Goal: Transaction & Acquisition: Purchase product/service

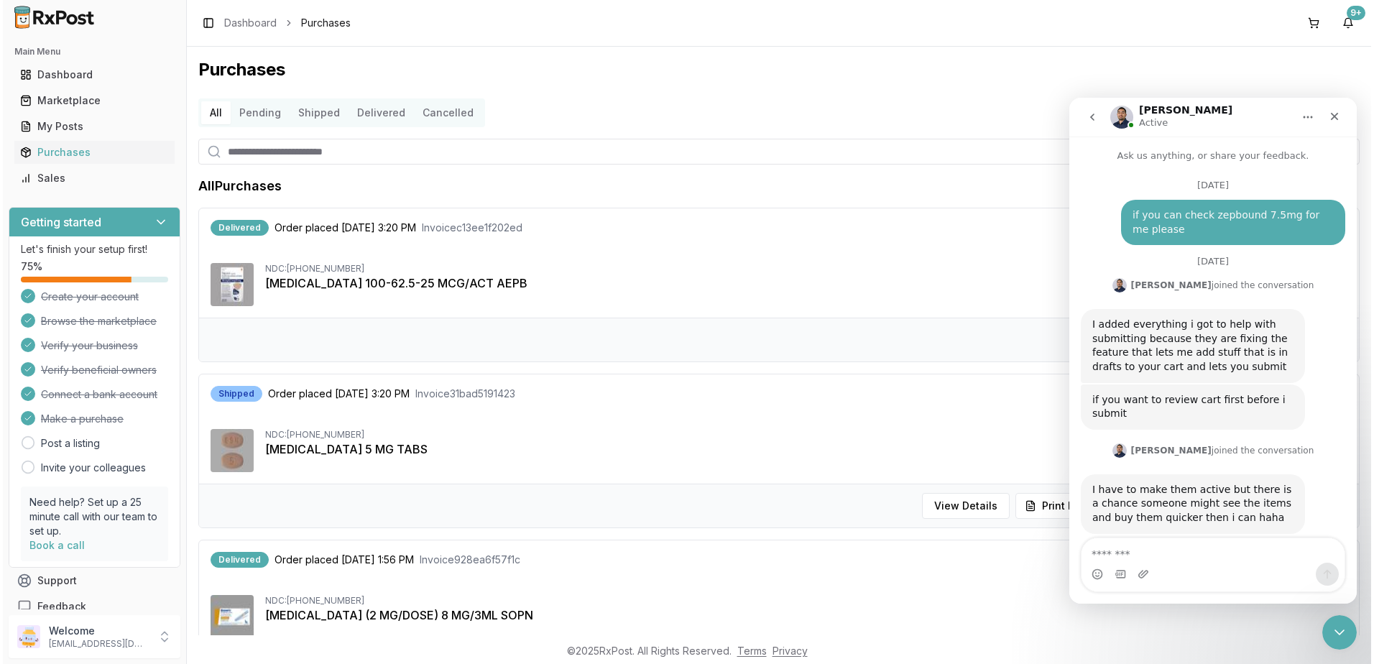
scroll to position [9802, 0]
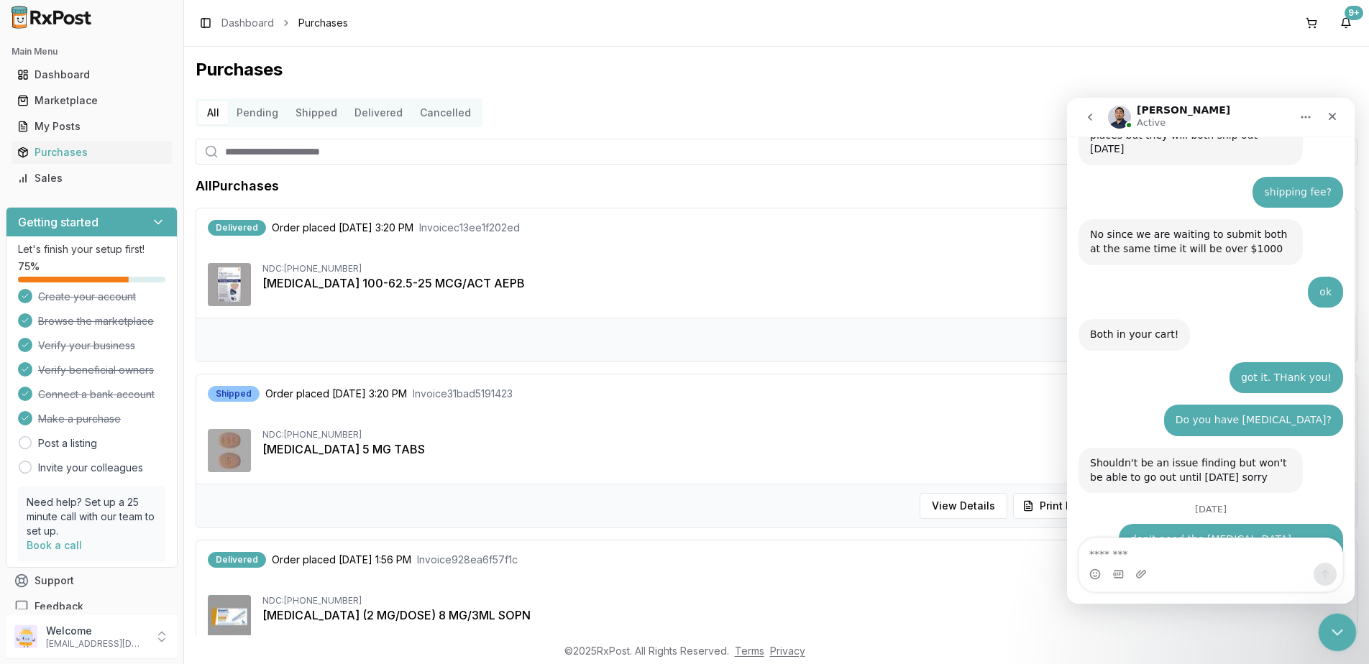
click at [1335, 633] on icon "Close Intercom Messenger" at bounding box center [1335, 631] width 10 height 6
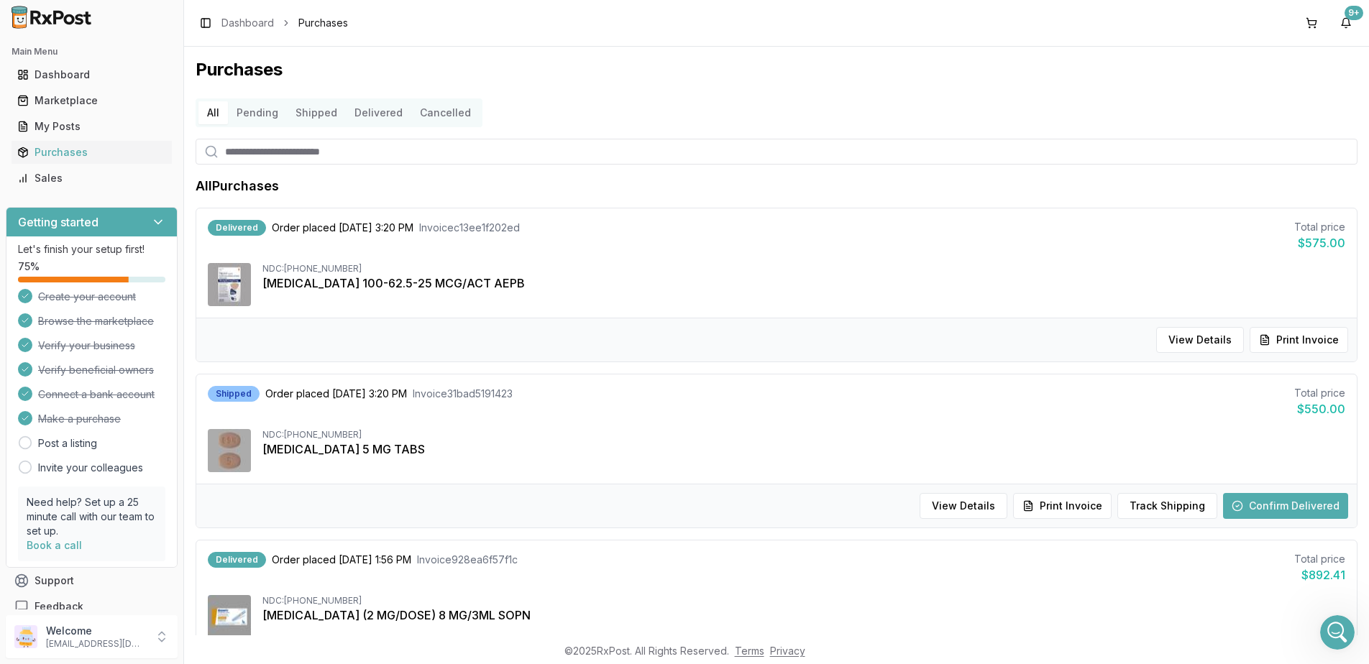
drag, startPoint x: 1315, startPoint y: 22, endPoint x: 1309, endPoint y: 36, distance: 15.1
click at [1315, 22] on button at bounding box center [1311, 23] width 23 height 23
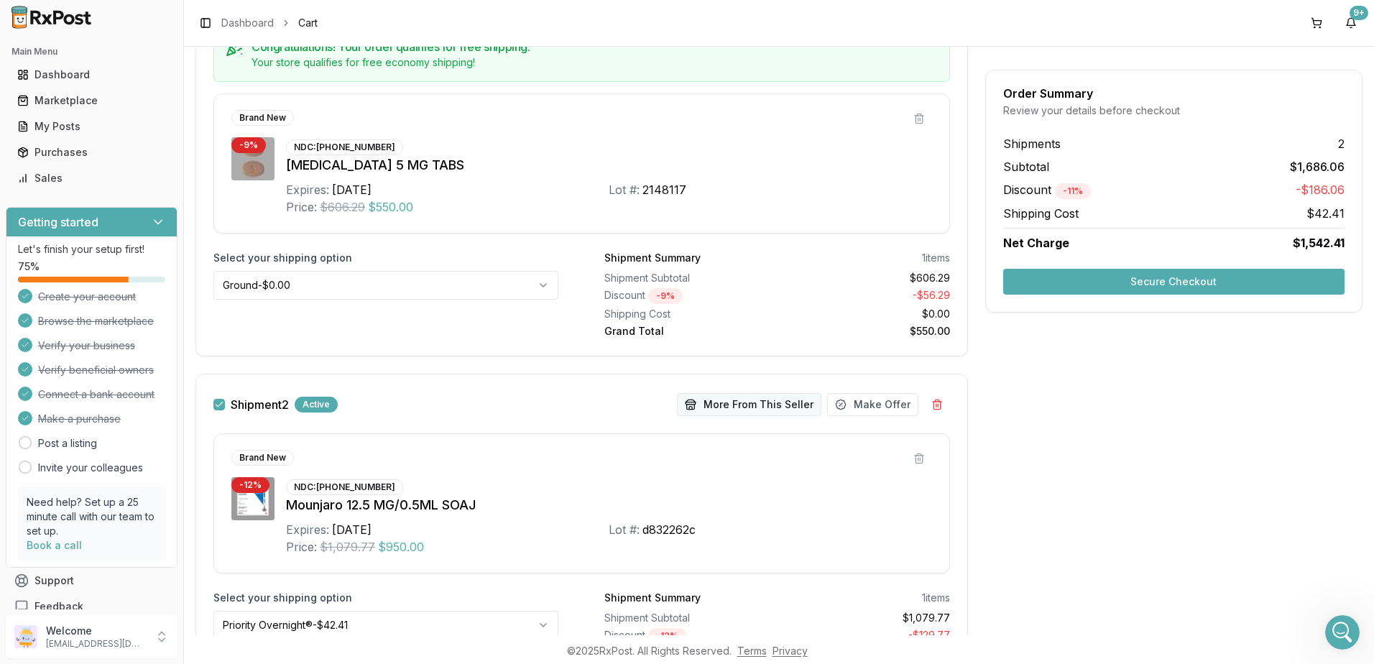
scroll to position [412, 0]
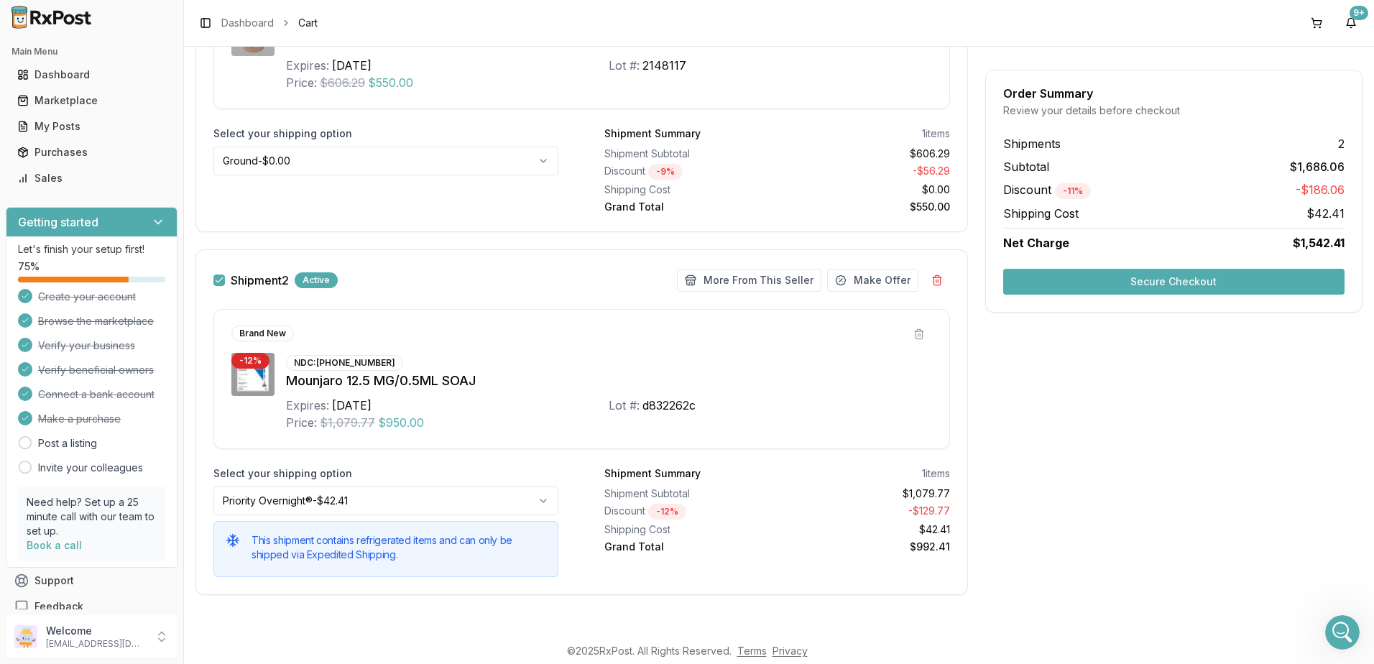
click at [1183, 280] on button "Secure Checkout" at bounding box center [1173, 282] width 341 height 26
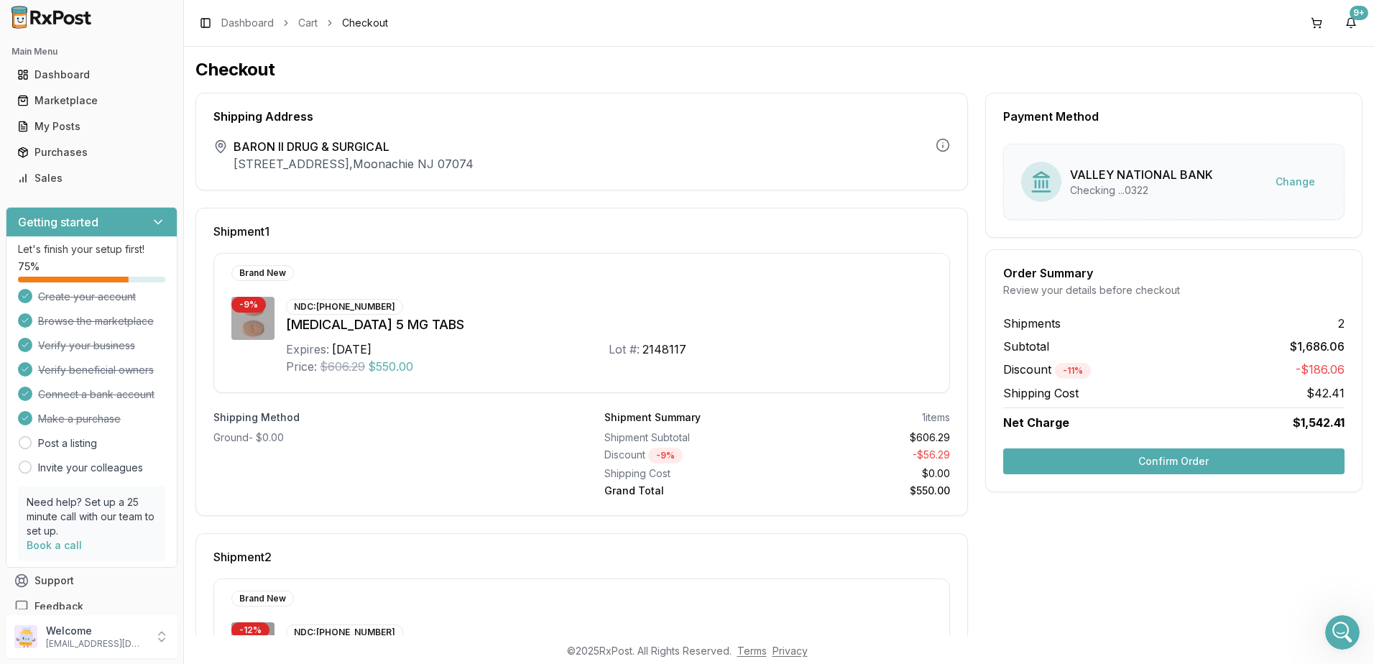
click at [1158, 462] on button "Confirm Order" at bounding box center [1173, 462] width 341 height 26
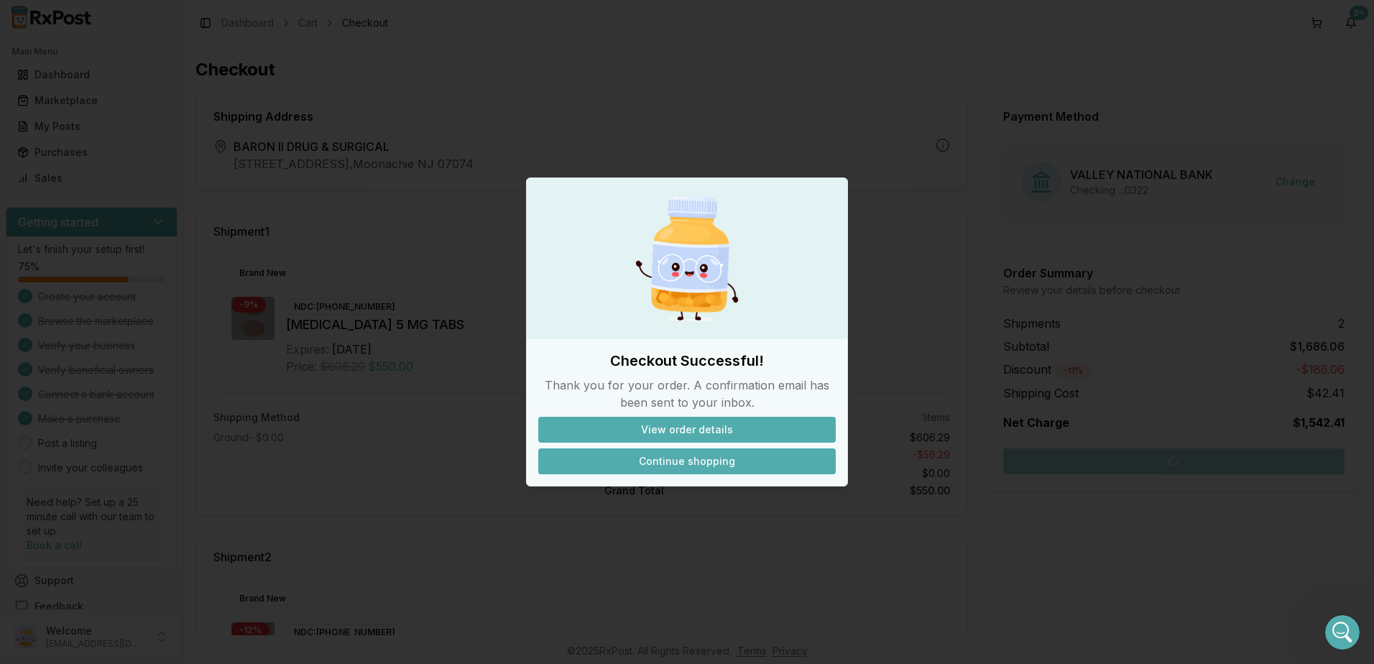
click at [677, 459] on button "Continue shopping" at bounding box center [687, 462] width 298 height 26
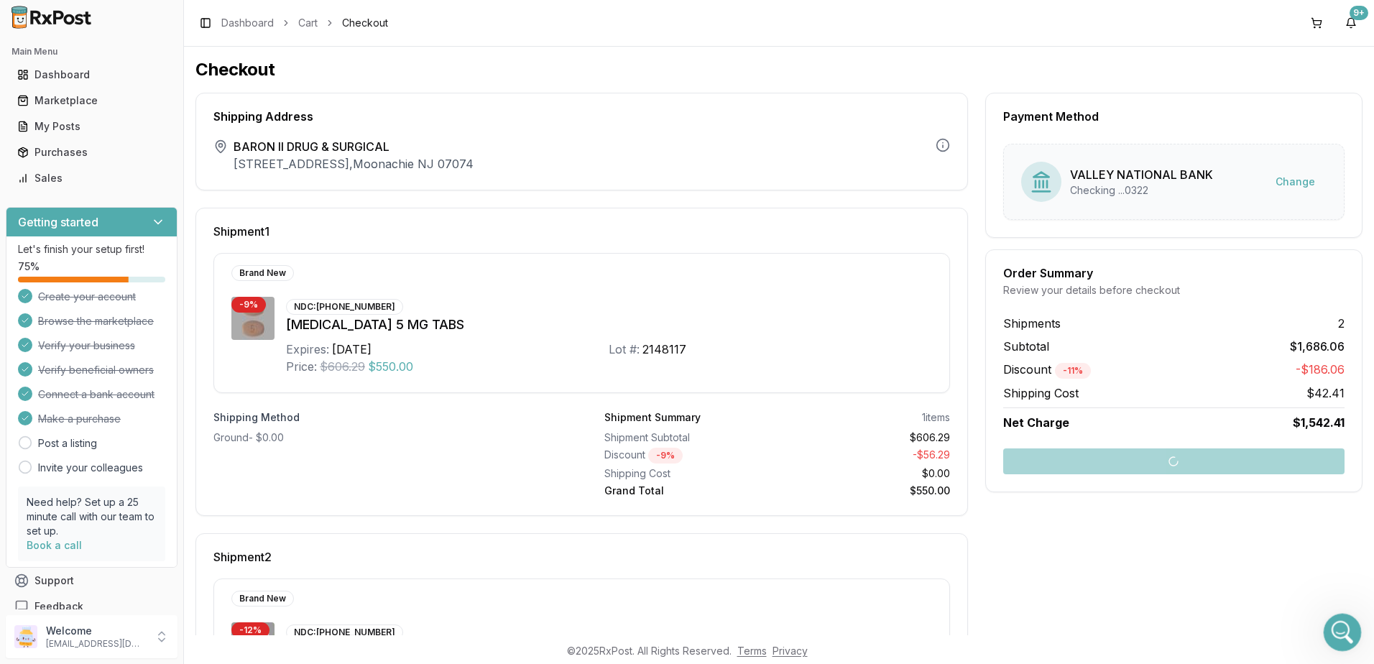
click at [1338, 627] on icon "Open Intercom Messenger" at bounding box center [1341, 631] width 24 height 24
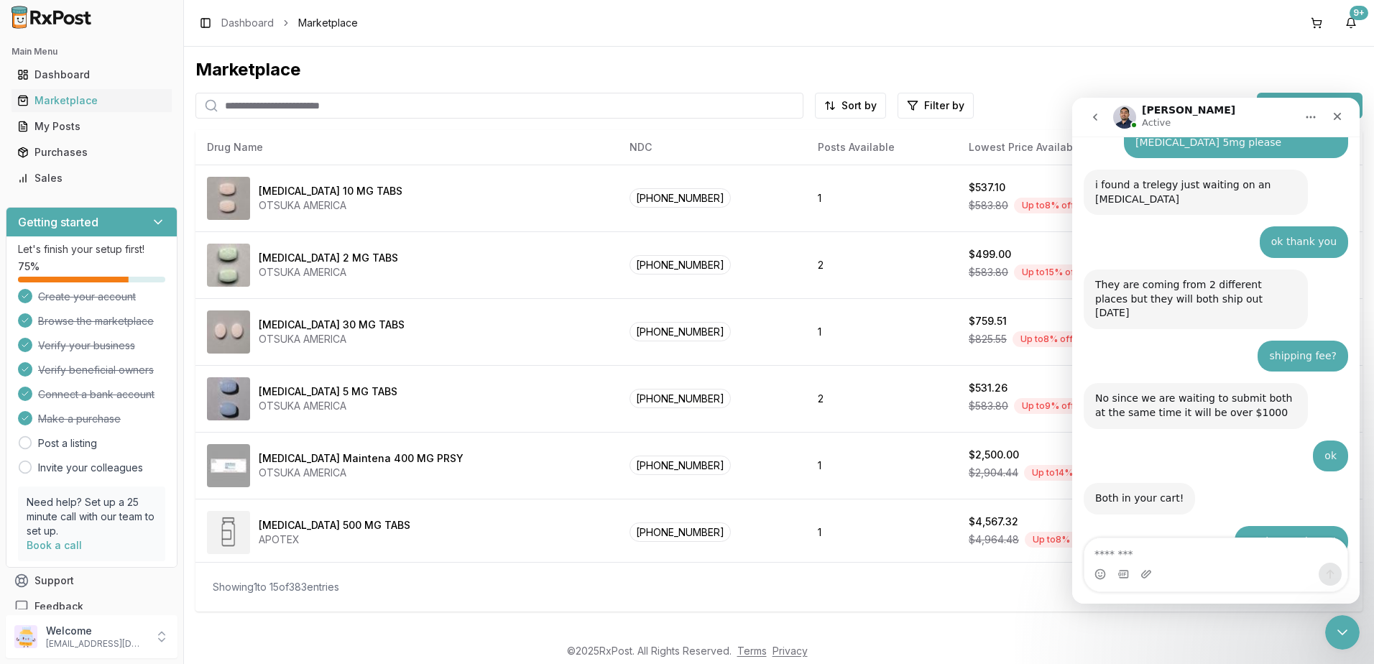
scroll to position [9802, 0]
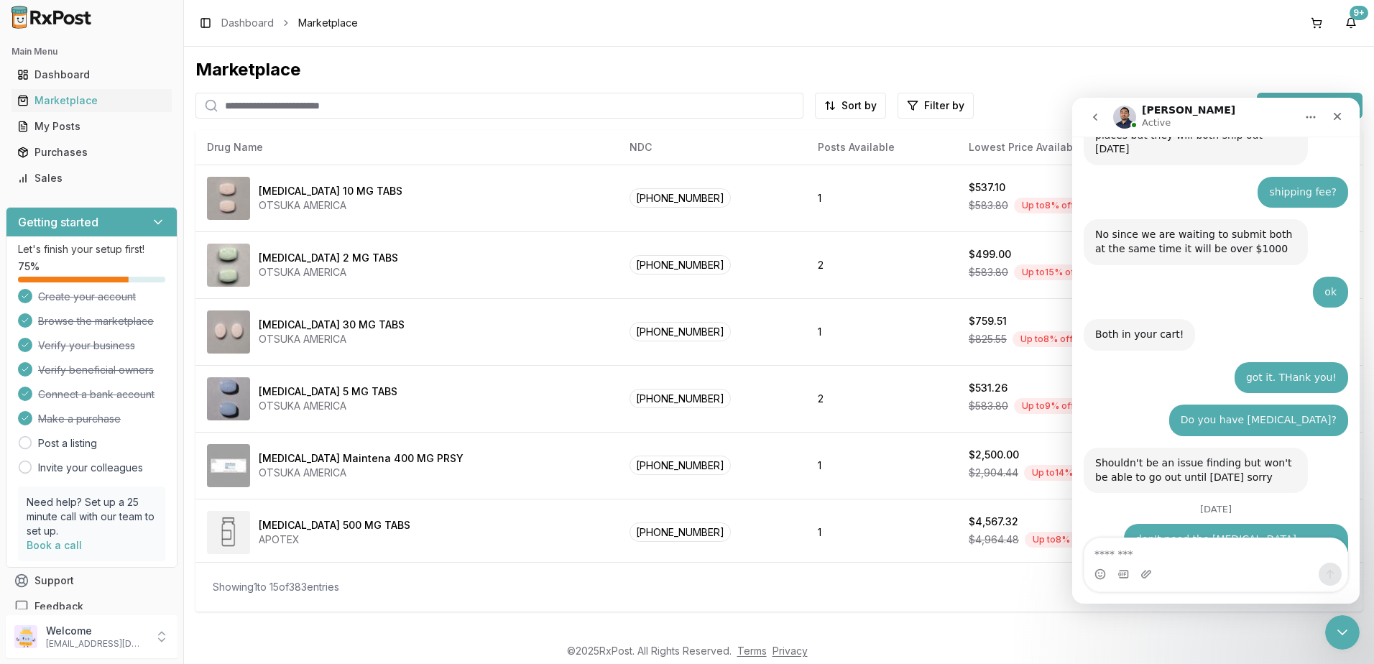
click at [1177, 558] on textarea "Message…" at bounding box center [1216, 550] width 263 height 24
type textarea "*"
type textarea "**********"
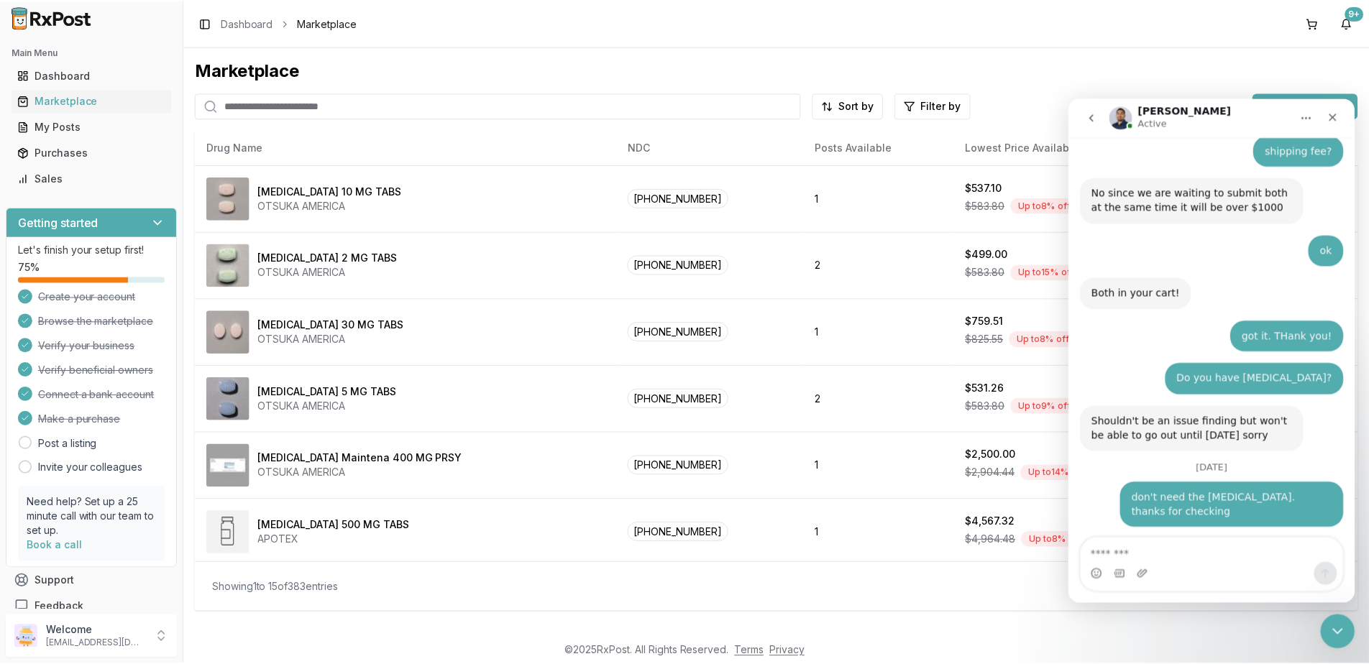
scroll to position [9844, 0]
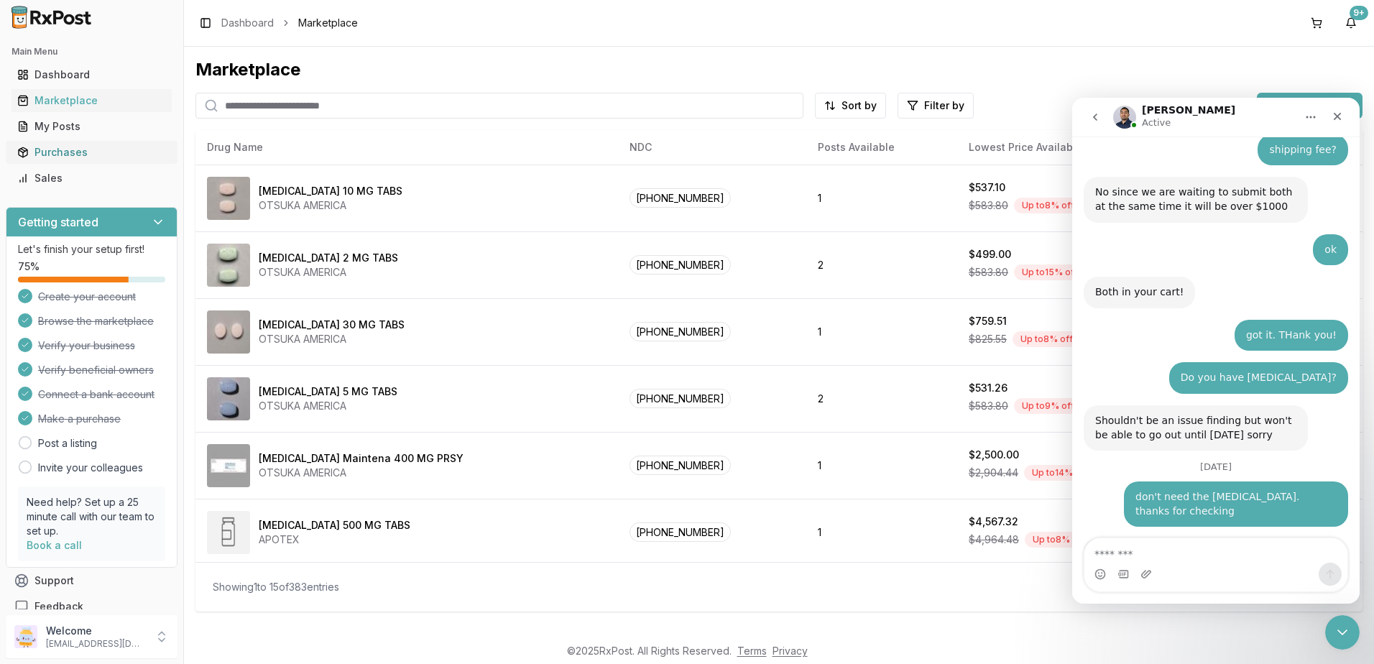
drag, startPoint x: 30, startPoint y: 151, endPoint x: 64, endPoint y: 154, distance: 33.9
click at [30, 151] on div "Purchases" at bounding box center [91, 152] width 149 height 14
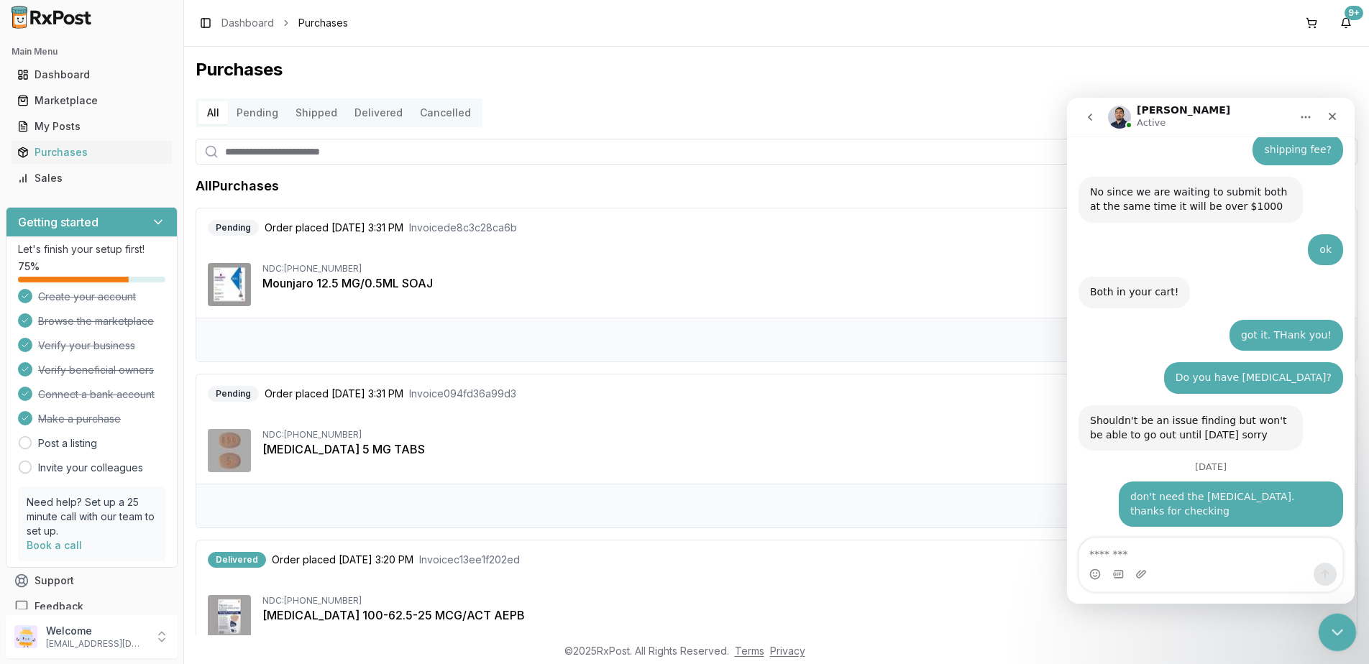
click at [1338, 622] on icon "Close Intercom Messenger" at bounding box center [1334, 630] width 17 height 17
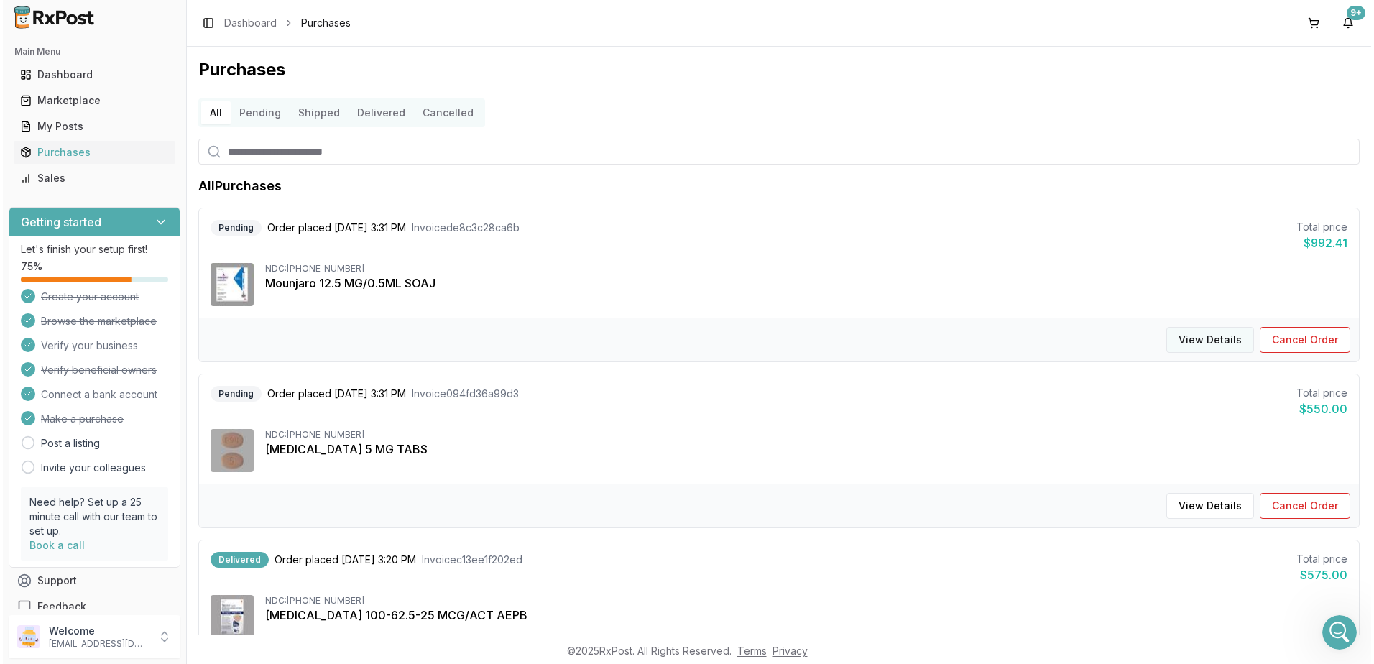
scroll to position [9887, 0]
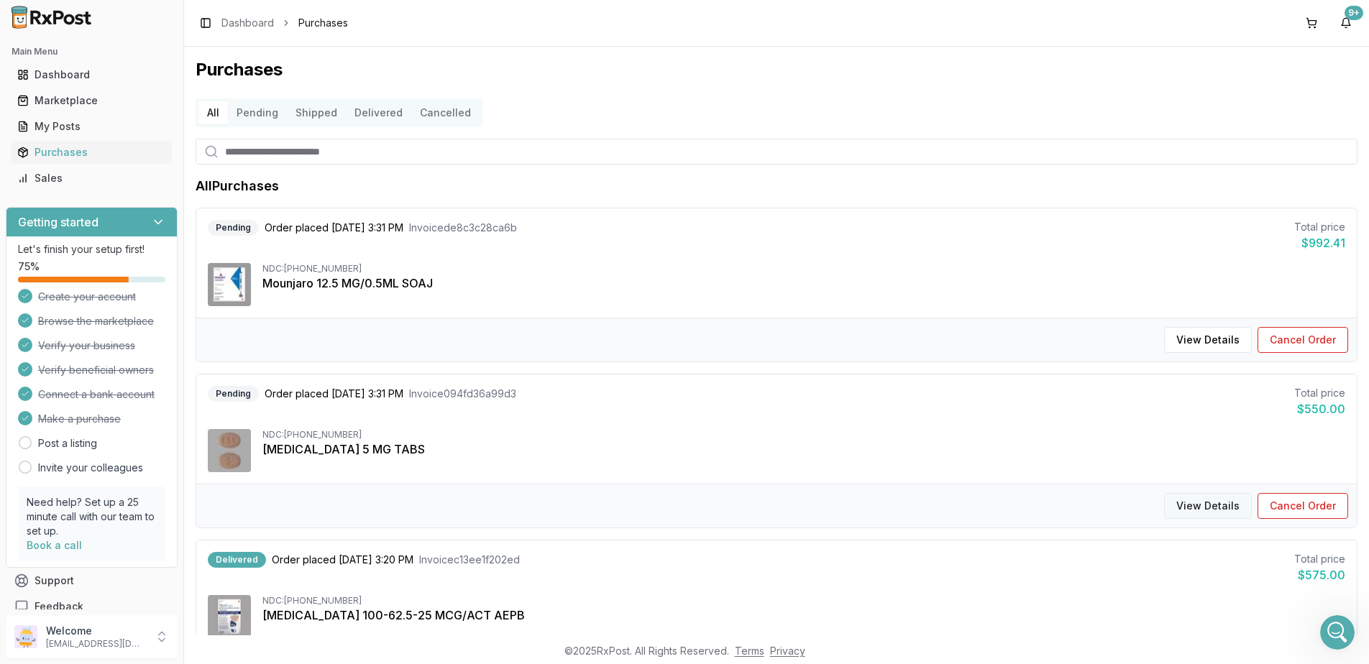
click at [1193, 502] on button "View Details" at bounding box center [1208, 506] width 88 height 26
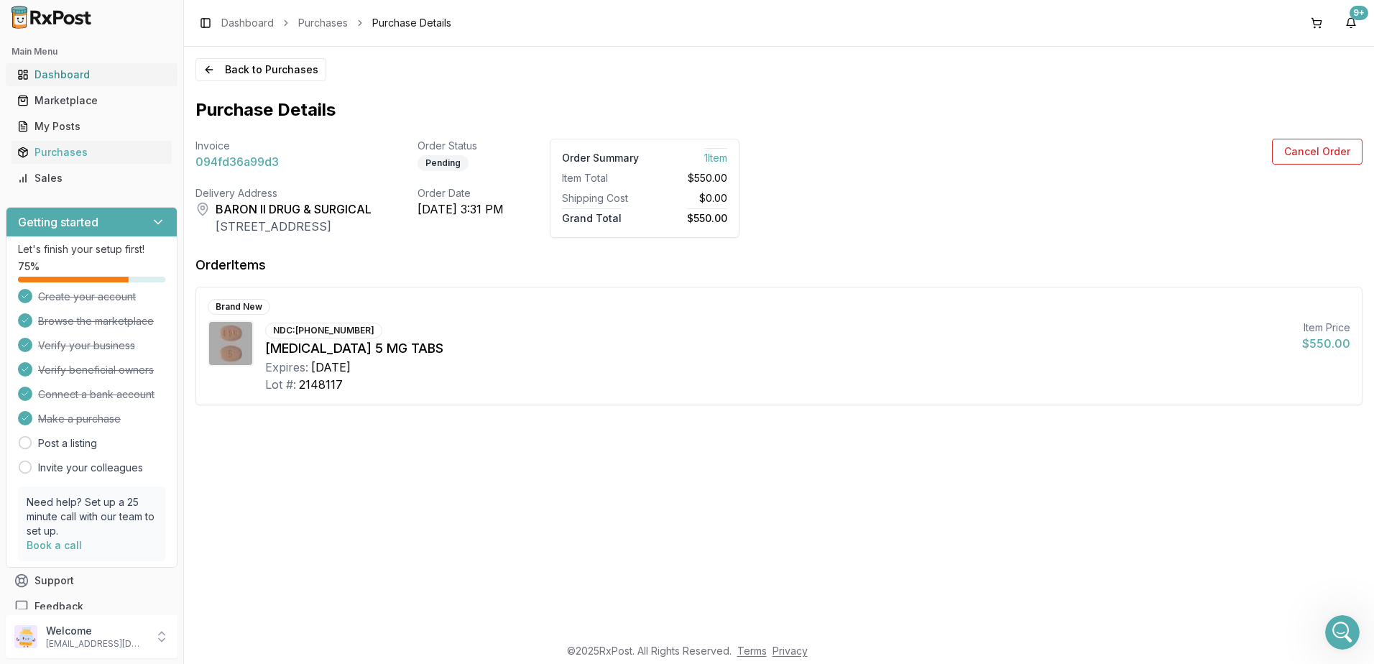
click at [51, 69] on div "Dashboard" at bounding box center [91, 75] width 149 height 14
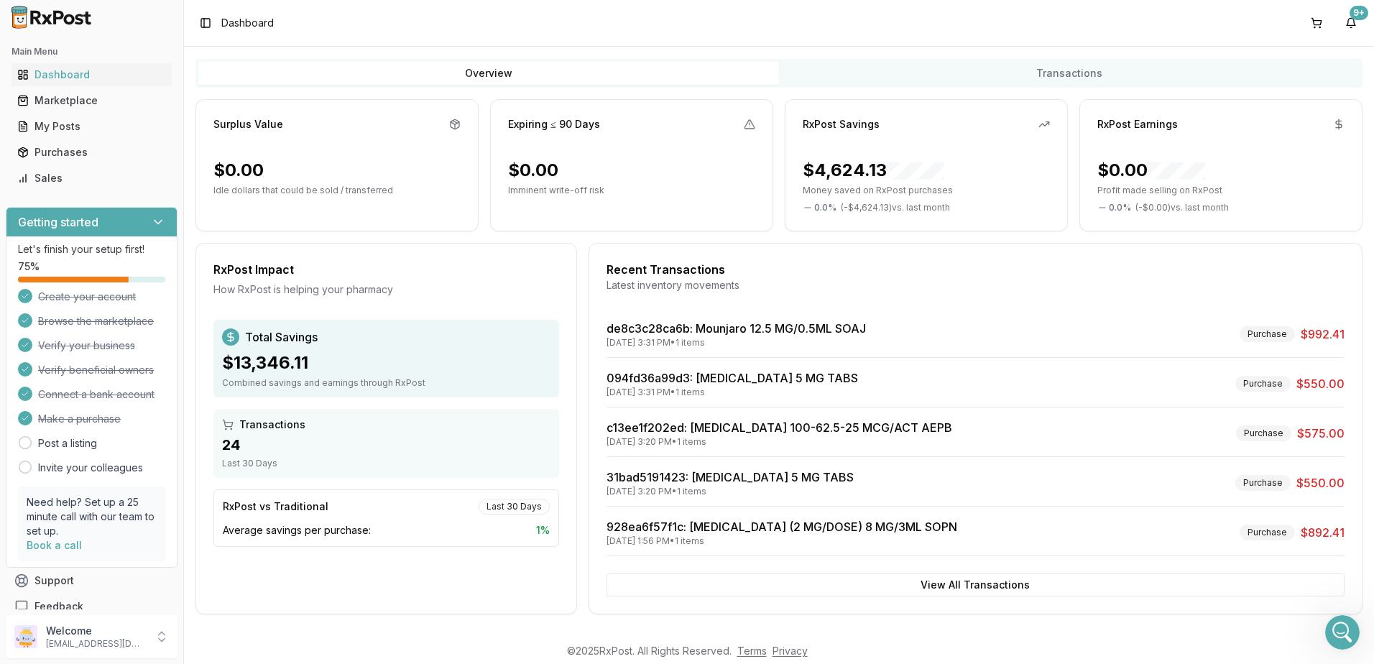
scroll to position [82, 0]
click at [1332, 625] on div "Open Intercom Messenger" at bounding box center [1340, 630] width 47 height 47
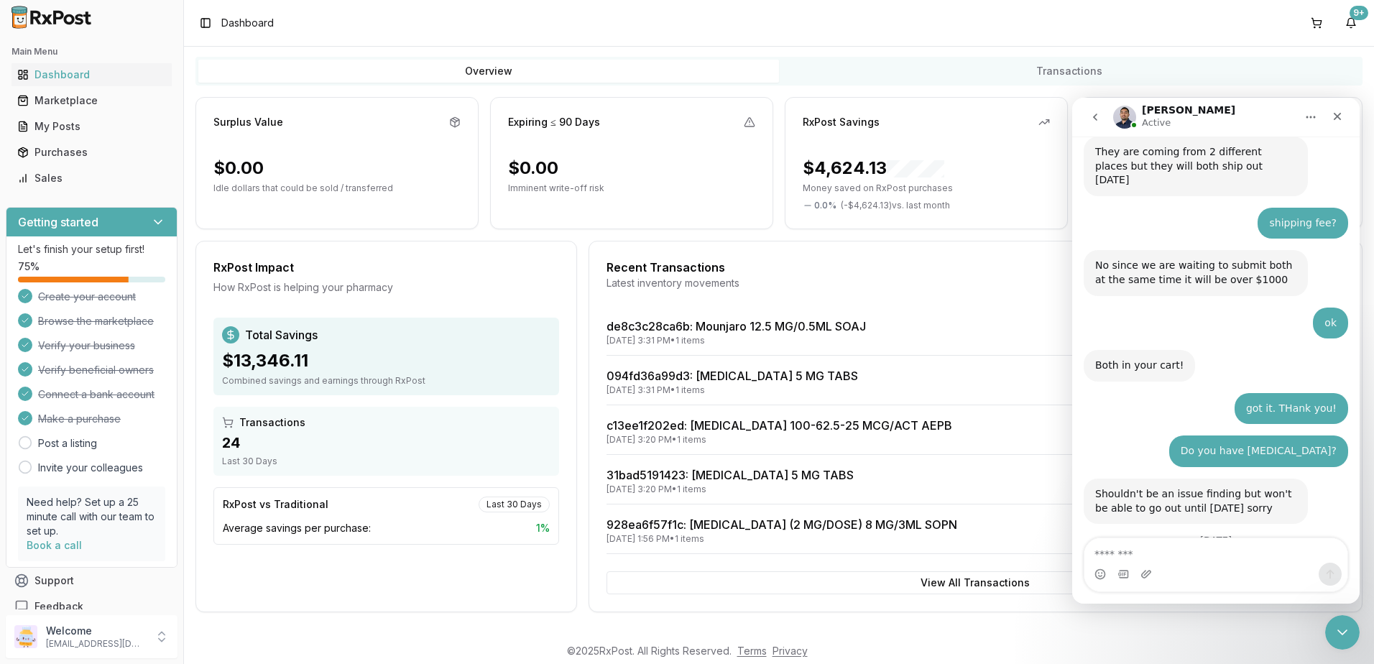
scroll to position [9887, 0]
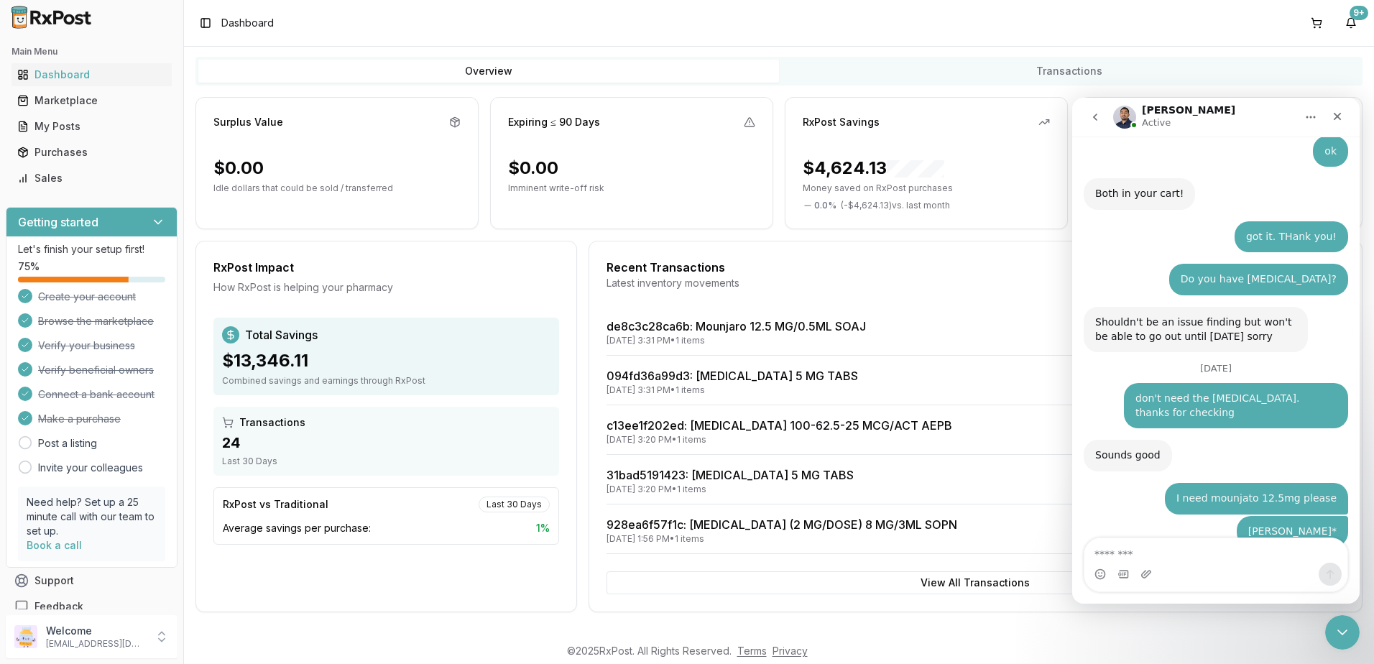
scroll to position [9963, 0]
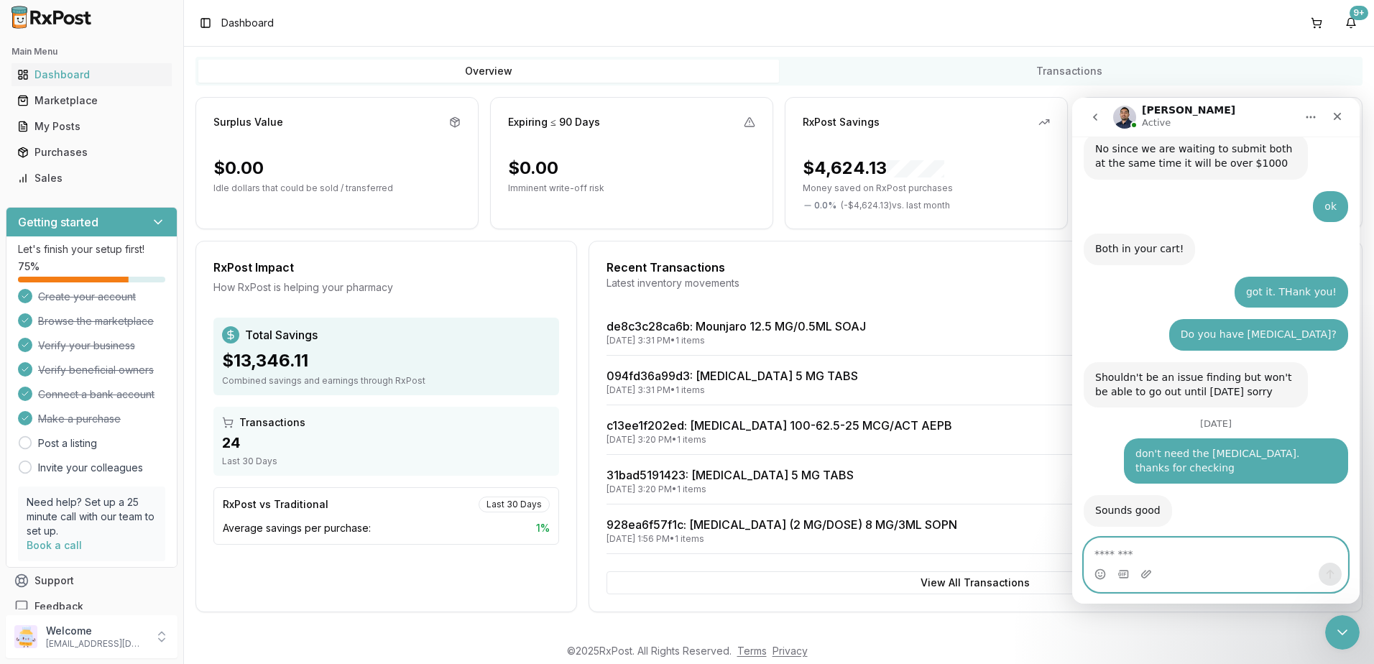
drag, startPoint x: 1205, startPoint y: 548, endPoint x: 1235, endPoint y: 561, distance: 32.2
click at [1205, 548] on textarea "Message…" at bounding box center [1216, 550] width 263 height 24
click at [1197, 552] on textarea "Message…" at bounding box center [1216, 550] width 263 height 24
click at [61, 99] on div "Marketplace" at bounding box center [91, 100] width 149 height 14
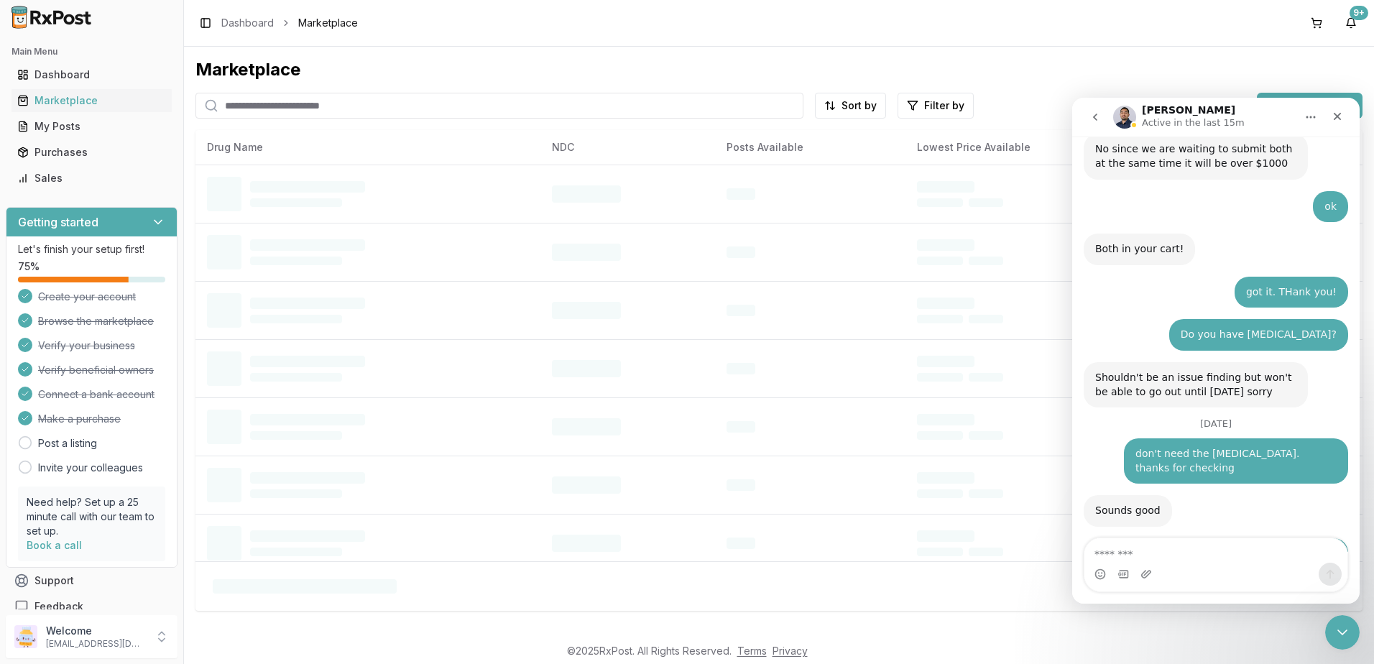
click at [321, 109] on input "search" at bounding box center [500, 106] width 608 height 26
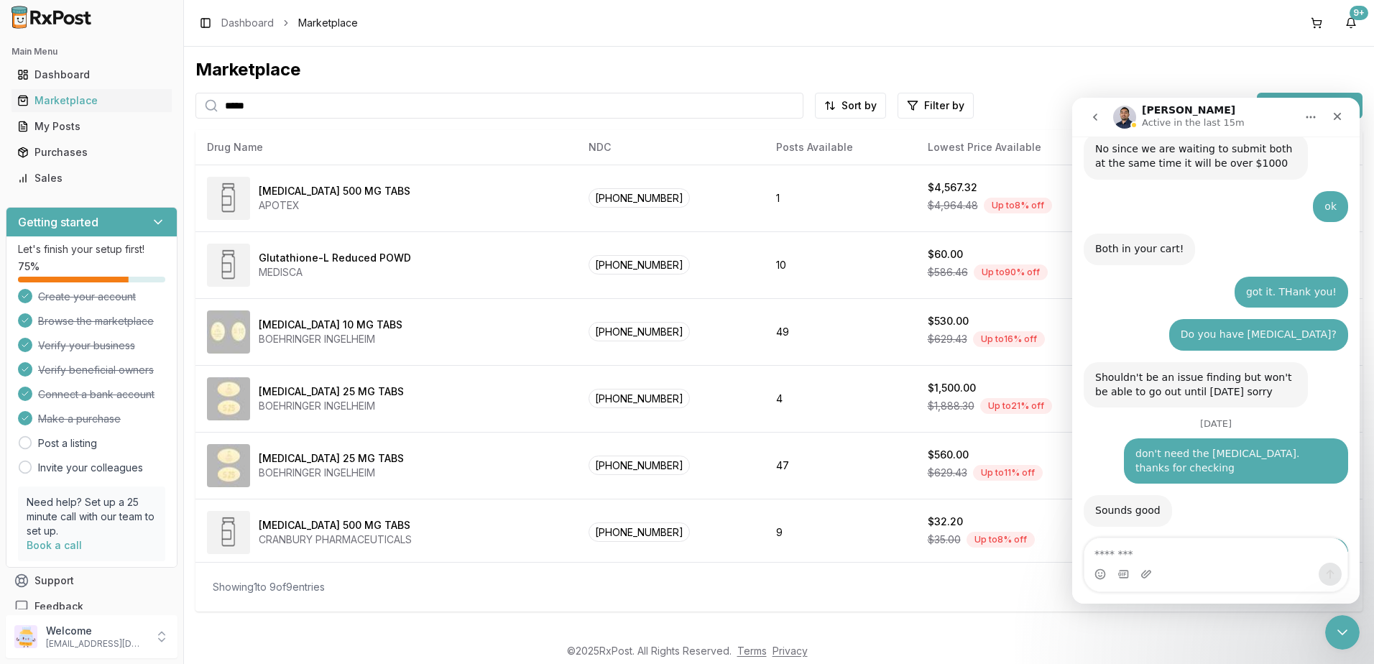
type input "*****"
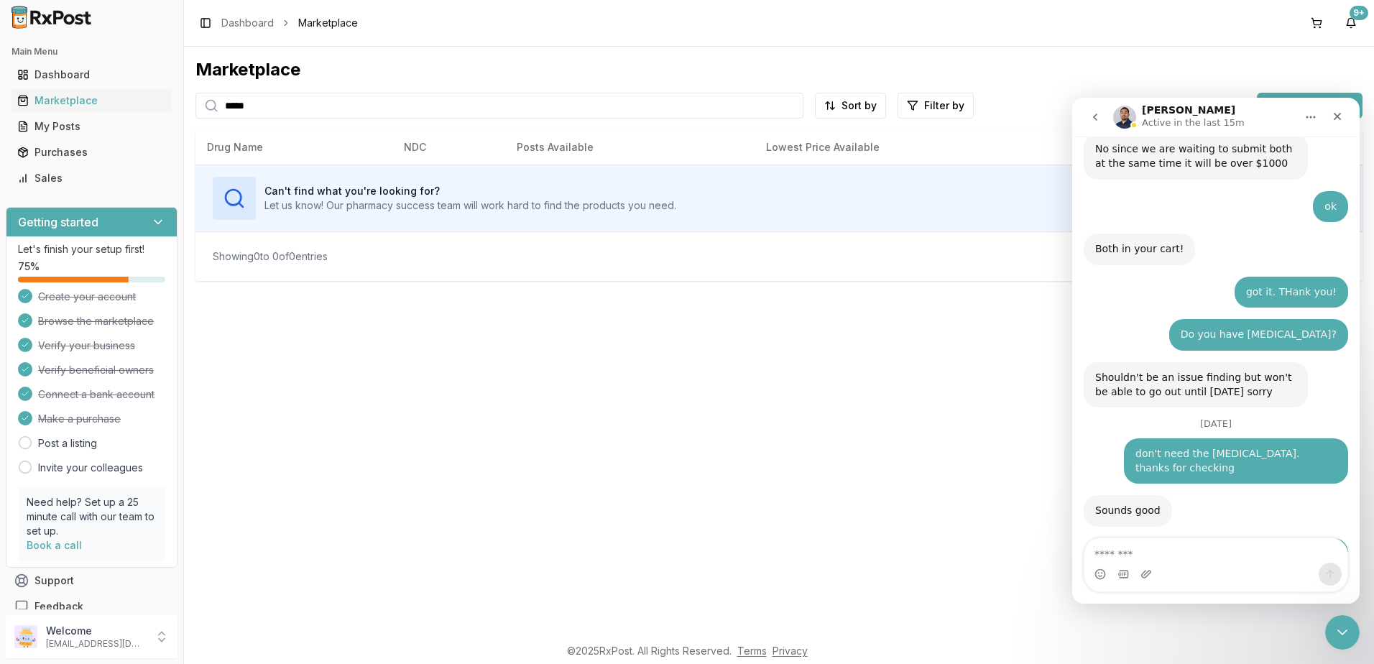
click at [1235, 657] on div "and [MEDICAL_DATA] 5mg please [PERSON_NAME] • 1h ago" at bounding box center [1252, 673] width 191 height 32
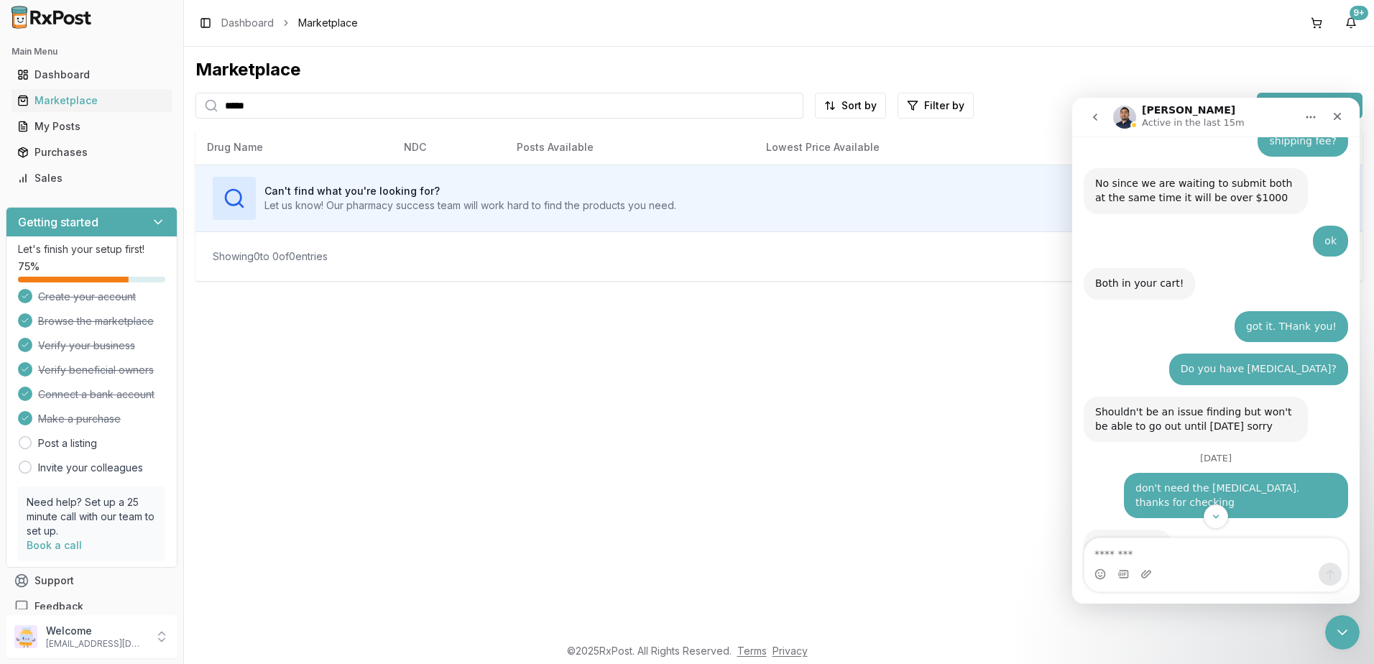
scroll to position [9963, 0]
